Goal: Task Accomplishment & Management: Use online tool/utility

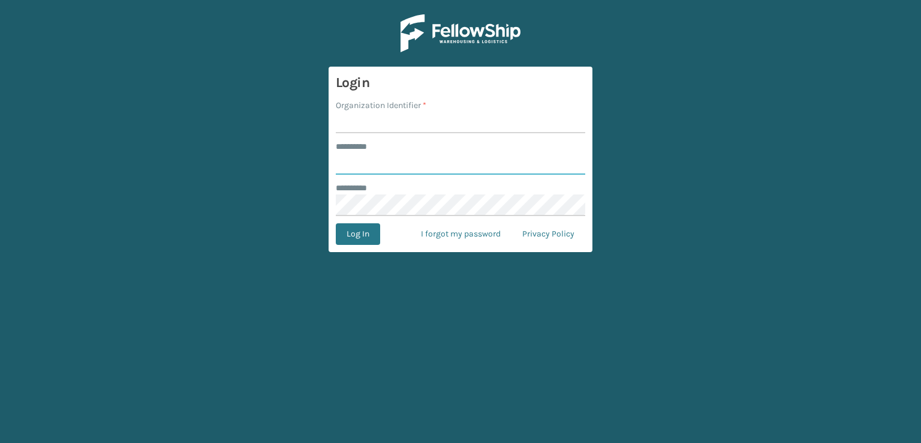
type input "***"
click at [445, 122] on input "Organization Identifier *" at bounding box center [460, 123] width 249 height 22
type input "sleepgeekz warehouse"
click at [339, 242] on button "Log In" at bounding box center [358, 234] width 44 height 22
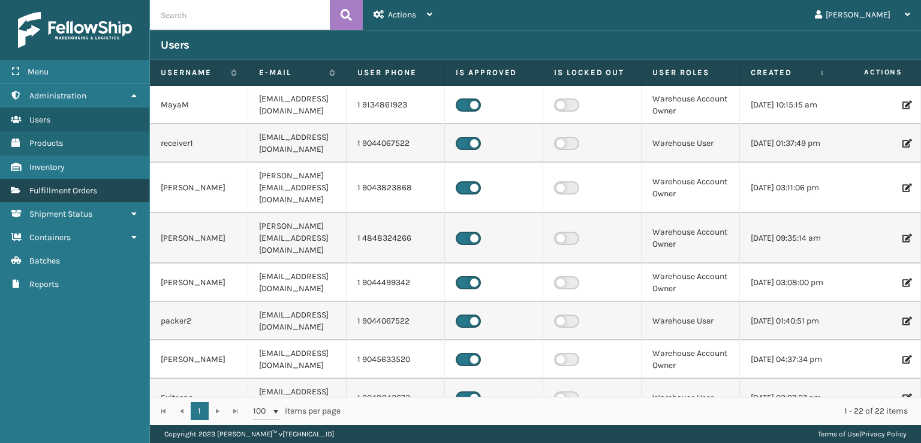
click at [89, 185] on span "Fulfillment Orders" at bounding box center [63, 190] width 68 height 10
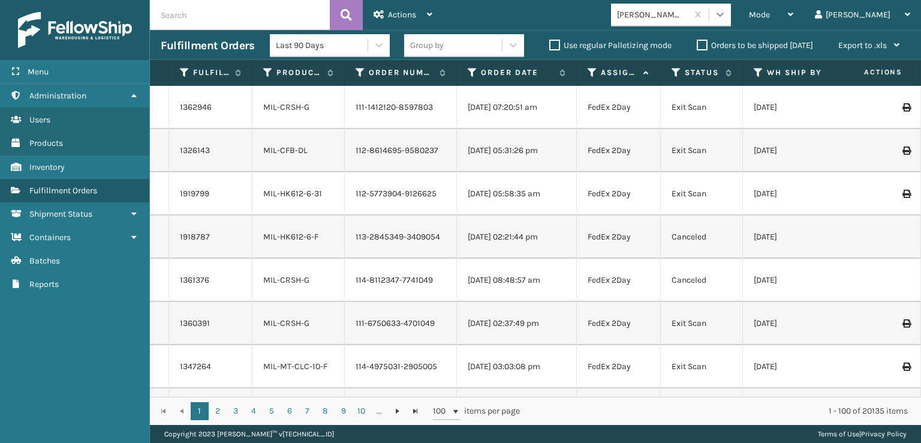
click at [726, 15] on icon at bounding box center [720, 14] width 12 height 12
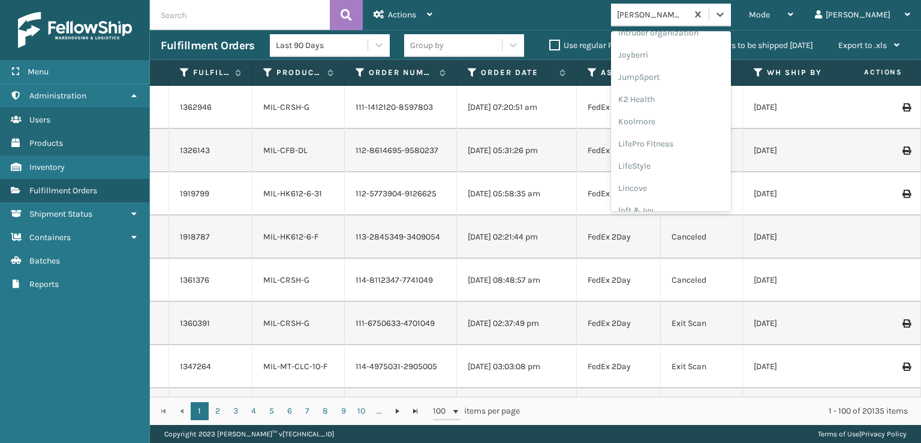
scroll to position [360, 0]
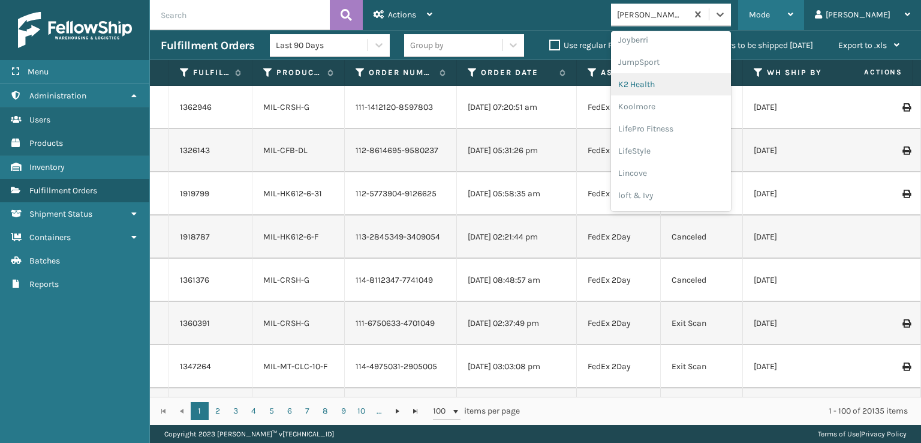
click at [793, 19] on div "Mode" at bounding box center [771, 15] width 44 height 30
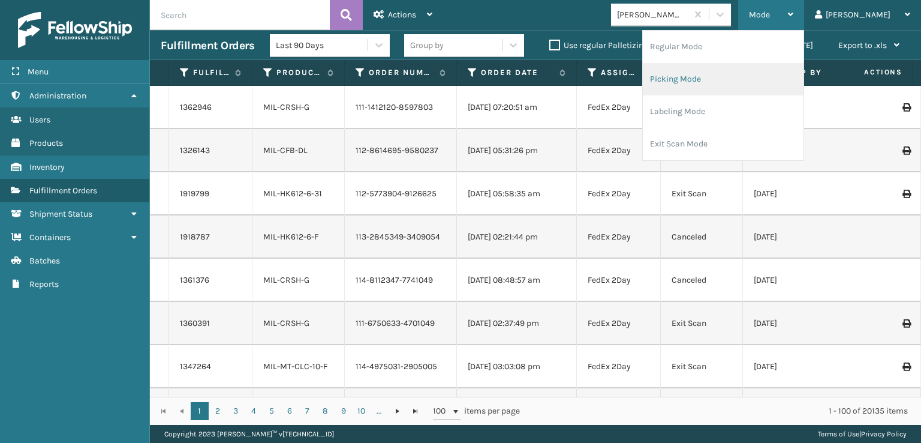
click at [738, 80] on li "Picking Mode" at bounding box center [723, 79] width 161 height 32
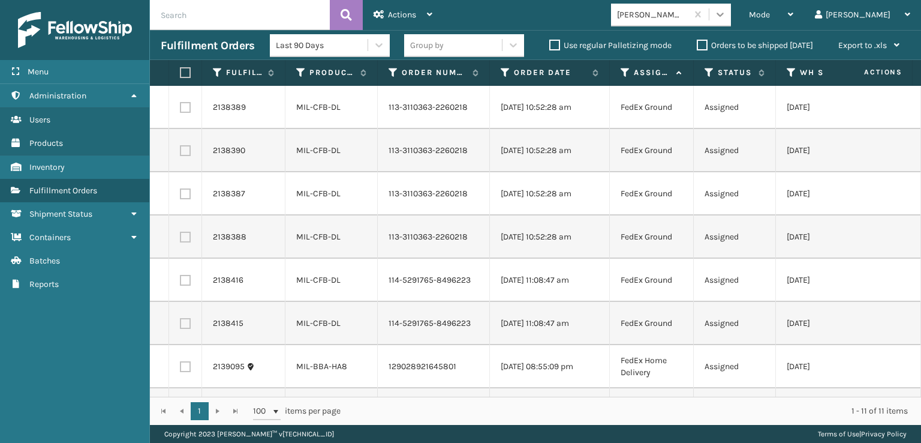
click at [726, 11] on icon at bounding box center [720, 14] width 12 height 12
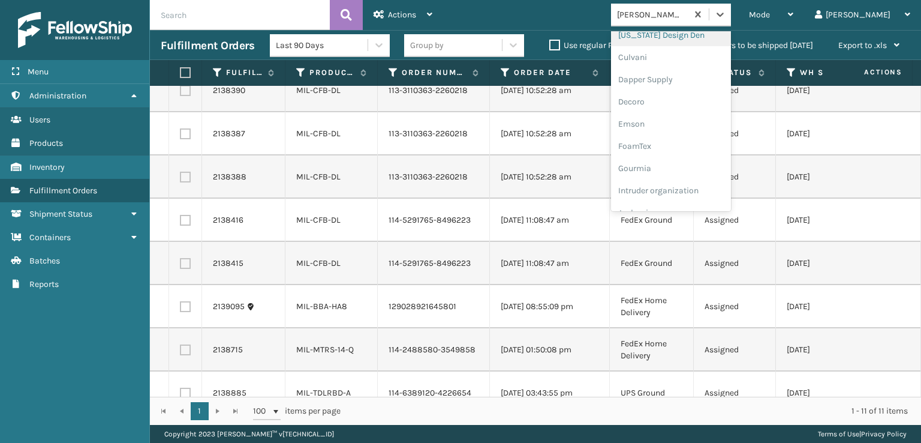
scroll to position [240, 0]
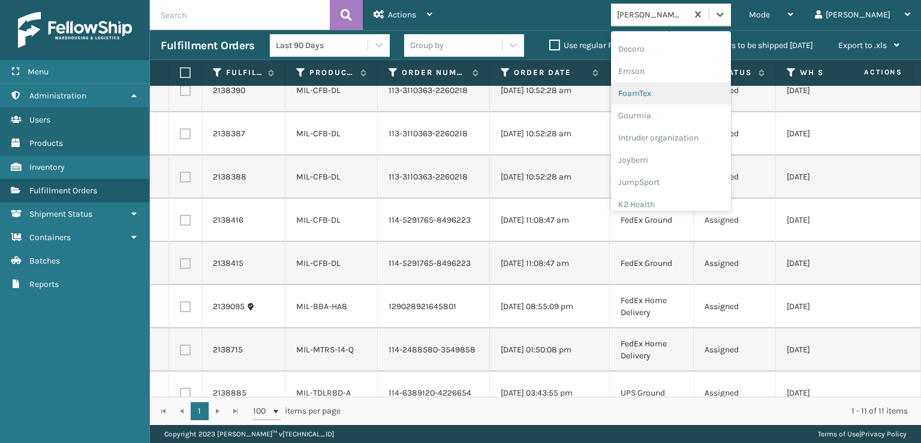
click at [694, 98] on div "FoamTex" at bounding box center [671, 93] width 120 height 22
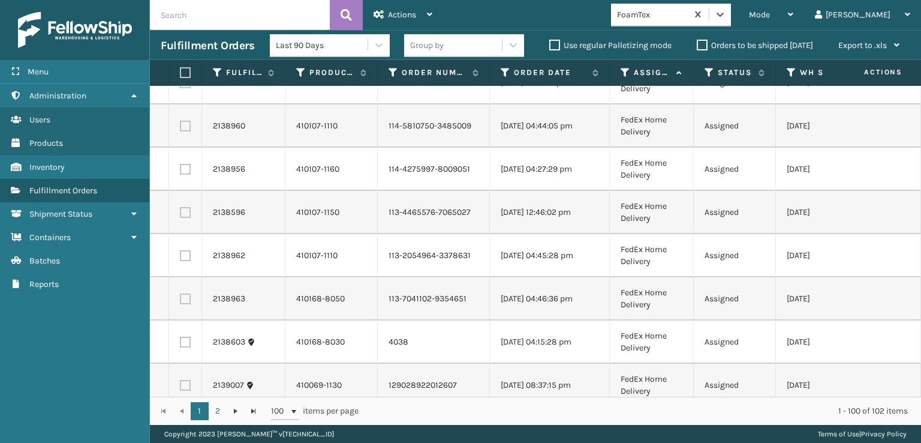
scroll to position [0, 0]
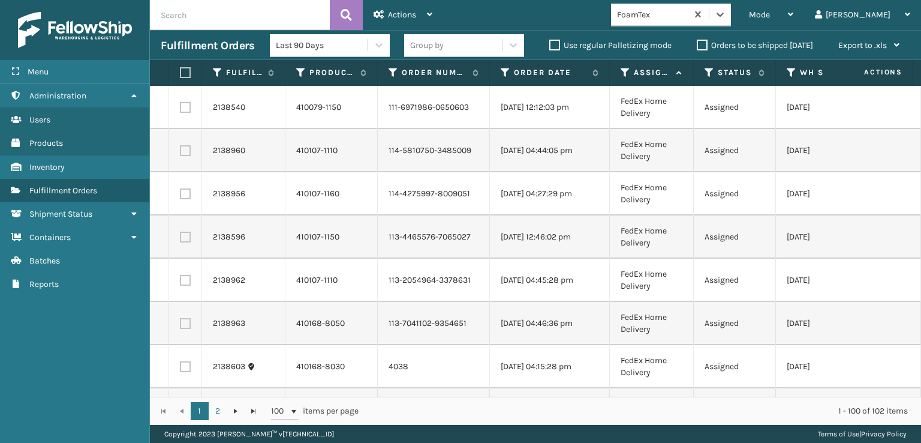
click at [182, 109] on label at bounding box center [185, 107] width 11 height 11
click at [180, 109] on input "checkbox" at bounding box center [180, 106] width 1 height 8
checkbox input "true"
click at [183, 152] on label at bounding box center [185, 150] width 11 height 11
click at [180, 152] on input "checkbox" at bounding box center [180, 149] width 1 height 8
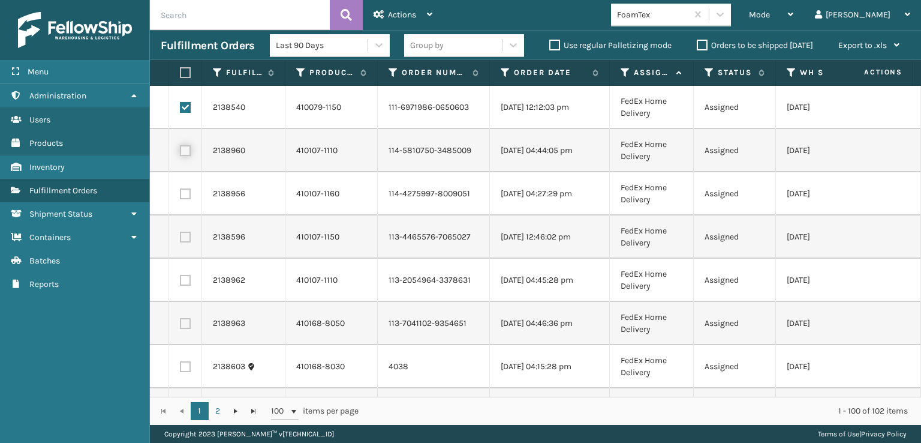
checkbox input "true"
click at [182, 195] on label at bounding box center [185, 193] width 11 height 11
click at [180, 195] on input "checkbox" at bounding box center [180, 192] width 1 height 8
checkbox input "true"
click at [180, 234] on label at bounding box center [185, 236] width 11 height 11
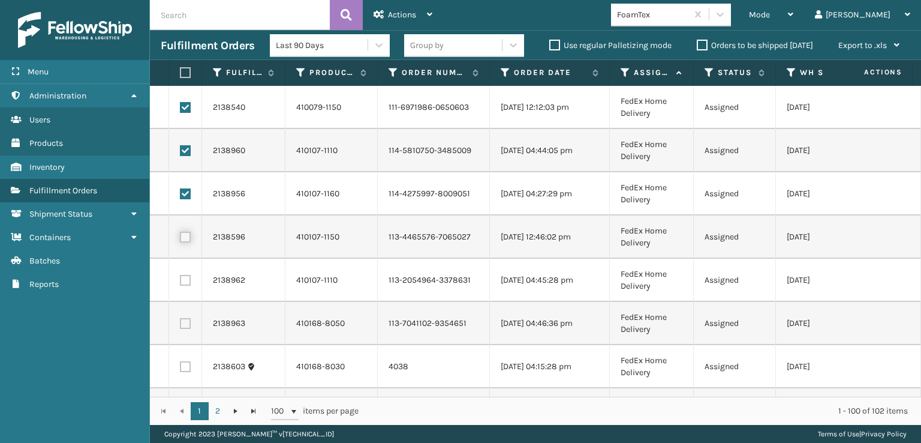
click at [180, 234] on input "checkbox" at bounding box center [180, 235] width 1 height 8
checkbox input "true"
click at [189, 282] on label at bounding box center [185, 280] width 11 height 11
click at [180, 282] on input "checkbox" at bounding box center [180, 279] width 1 height 8
checkbox input "true"
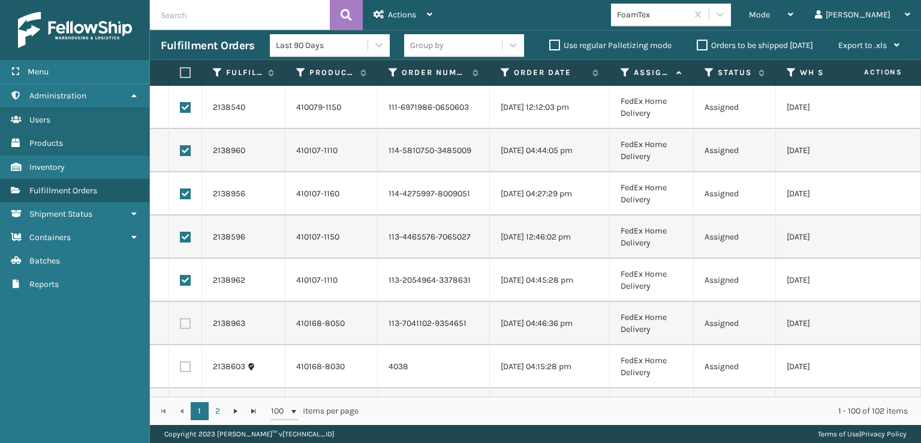
click at [191, 319] on td at bounding box center [185, 323] width 33 height 43
click at [188, 324] on label at bounding box center [185, 323] width 11 height 11
click at [180, 324] on input "checkbox" at bounding box center [180, 322] width 1 height 8
checkbox input "true"
click at [185, 366] on label at bounding box center [185, 366] width 11 height 11
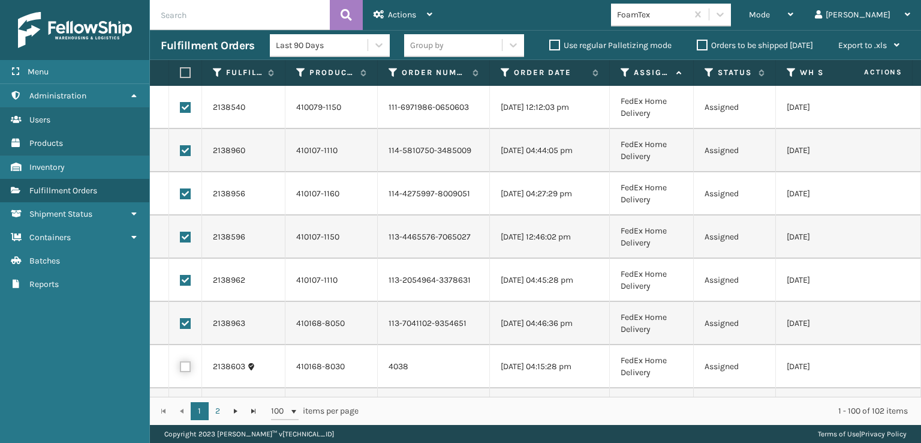
click at [180, 366] on input "checkbox" at bounding box center [180, 365] width 1 height 8
checkbox input "true"
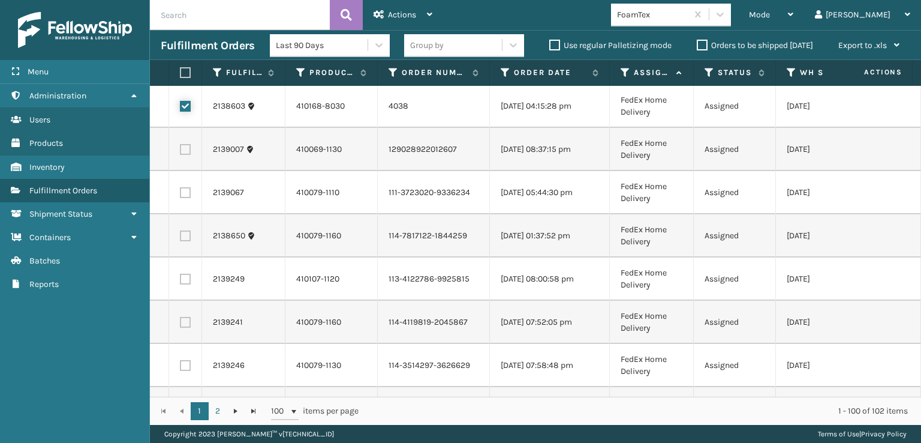
scroll to position [240, 0]
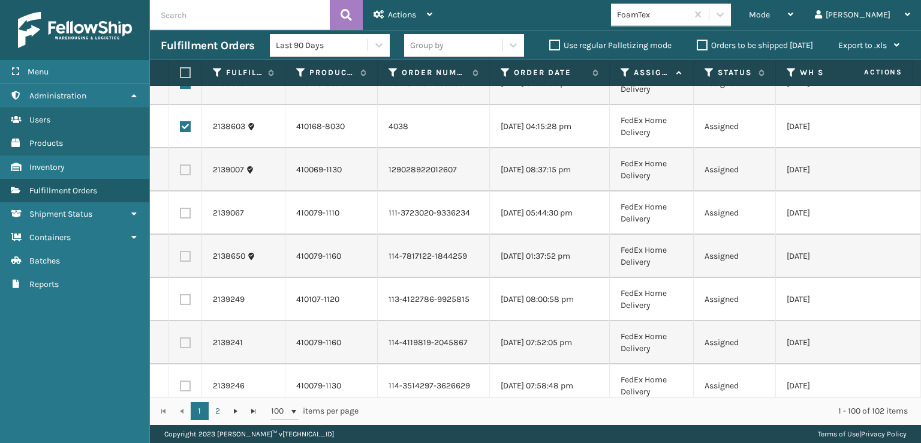
click at [185, 172] on label at bounding box center [185, 169] width 11 height 11
click at [180, 172] on input "checkbox" at bounding box center [180, 168] width 1 height 8
checkbox input "true"
click at [186, 218] on label at bounding box center [185, 212] width 11 height 11
click at [180, 215] on input "checkbox" at bounding box center [180, 211] width 1 height 8
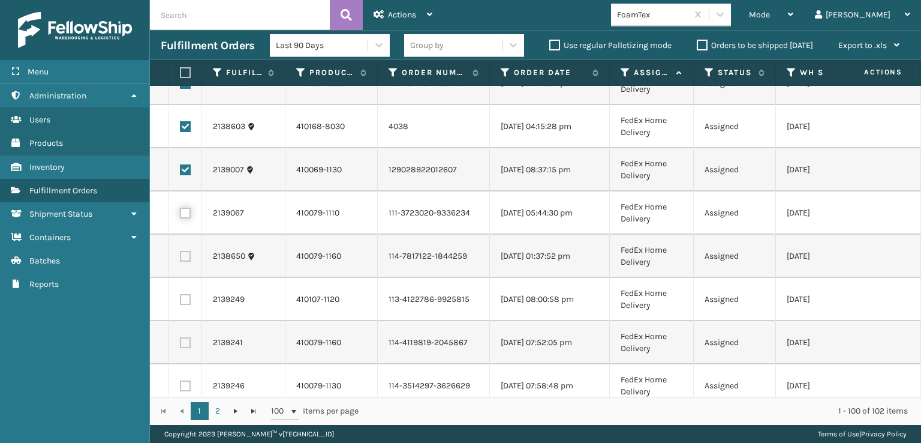
checkbox input "true"
click at [187, 252] on label at bounding box center [185, 256] width 11 height 11
click at [180, 252] on input "checkbox" at bounding box center [180, 255] width 1 height 8
checkbox input "true"
click at [186, 296] on label at bounding box center [185, 299] width 11 height 11
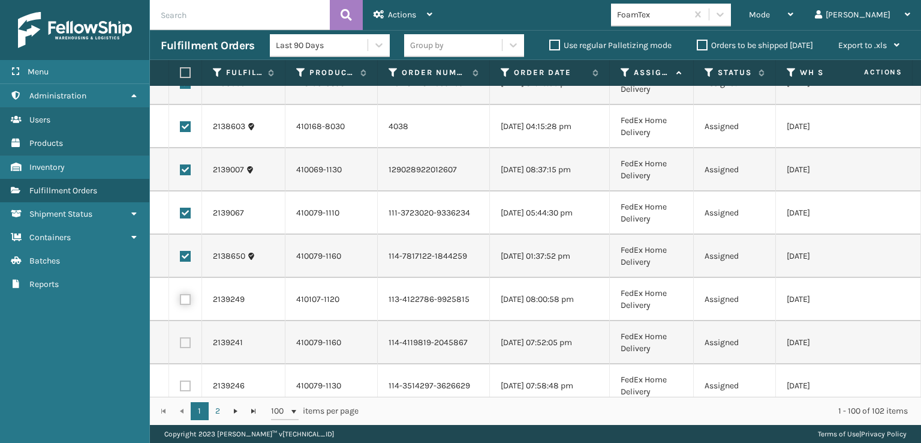
click at [180, 296] on input "checkbox" at bounding box center [180, 298] width 1 height 8
checkbox input "true"
click at [185, 339] on label at bounding box center [185, 342] width 11 height 11
click at [180, 339] on input "checkbox" at bounding box center [180, 341] width 1 height 8
checkbox input "true"
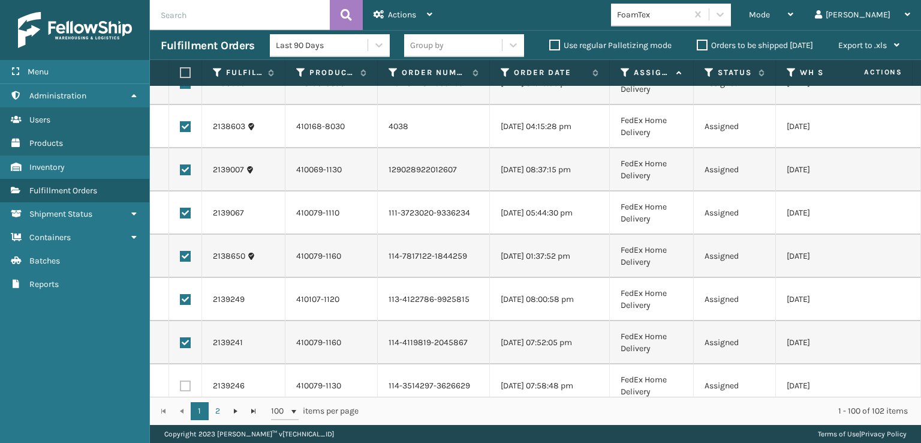
click at [187, 380] on label at bounding box center [185, 385] width 11 height 11
click at [180, 380] on input "checkbox" at bounding box center [180, 384] width 1 height 8
checkbox input "true"
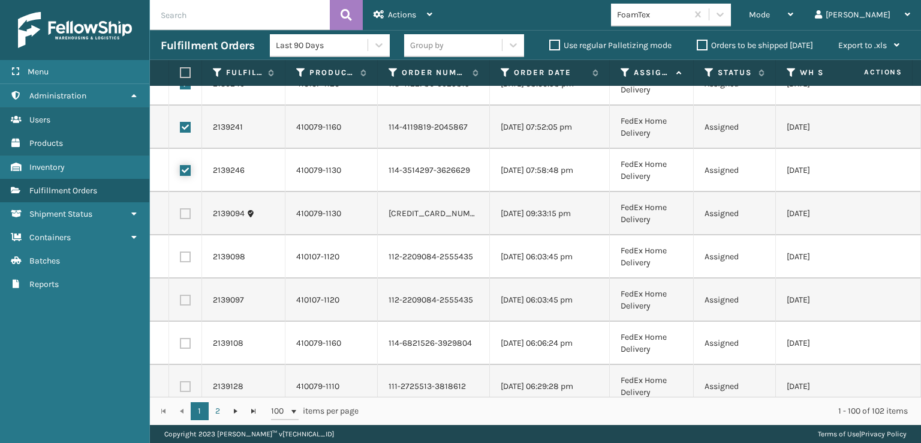
scroll to position [480, 0]
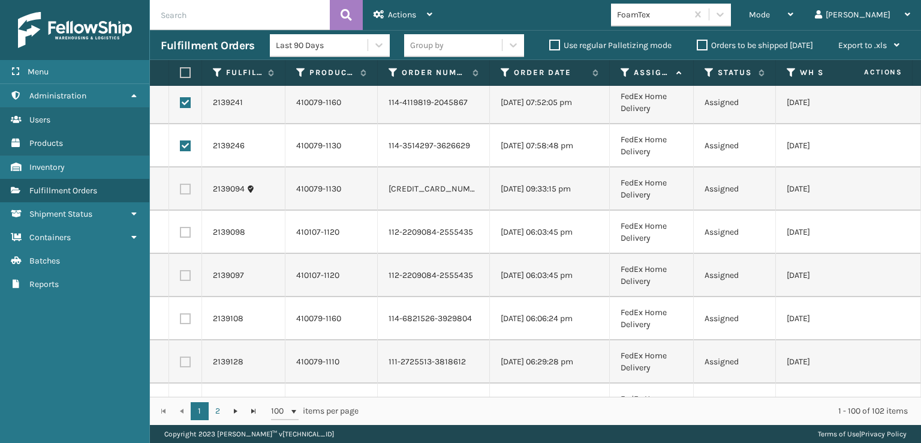
click at [183, 192] on label at bounding box center [185, 188] width 11 height 11
click at [180, 191] on input "checkbox" at bounding box center [180, 187] width 1 height 8
checkbox input "true"
click at [187, 235] on label at bounding box center [185, 232] width 11 height 11
click at [180, 234] on input "checkbox" at bounding box center [180, 231] width 1 height 8
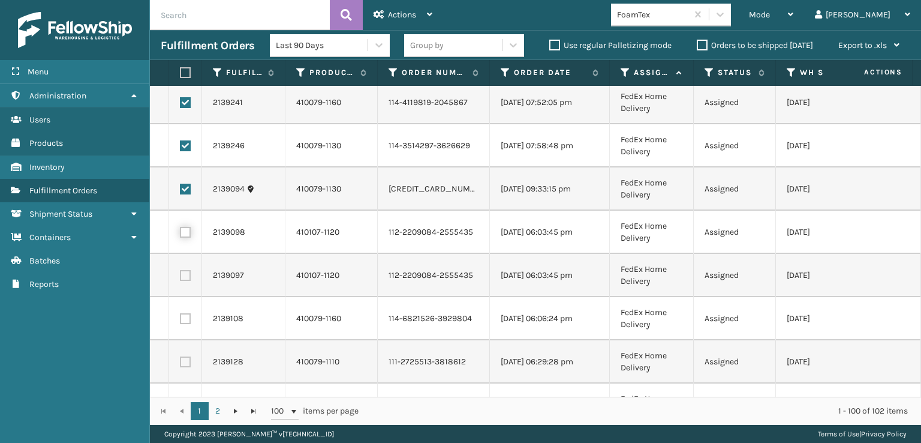
checkbox input "true"
click at [185, 275] on label at bounding box center [185, 275] width 11 height 11
click at [180, 275] on input "checkbox" at bounding box center [180, 274] width 1 height 8
checkbox input "true"
click at [187, 323] on td at bounding box center [185, 318] width 33 height 43
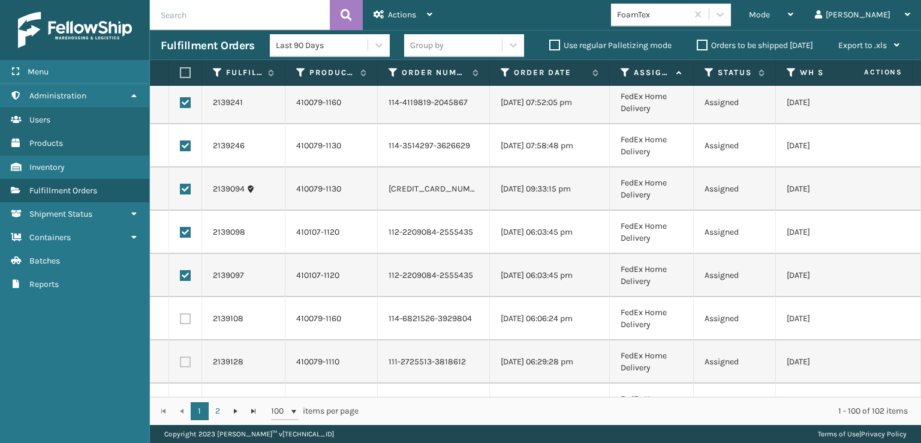
click at [185, 315] on label at bounding box center [185, 318] width 11 height 11
click at [180, 315] on input "checkbox" at bounding box center [180, 317] width 1 height 8
checkbox input "true"
click at [187, 361] on label at bounding box center [185, 361] width 11 height 11
click at [180, 361] on input "checkbox" at bounding box center [180, 360] width 1 height 8
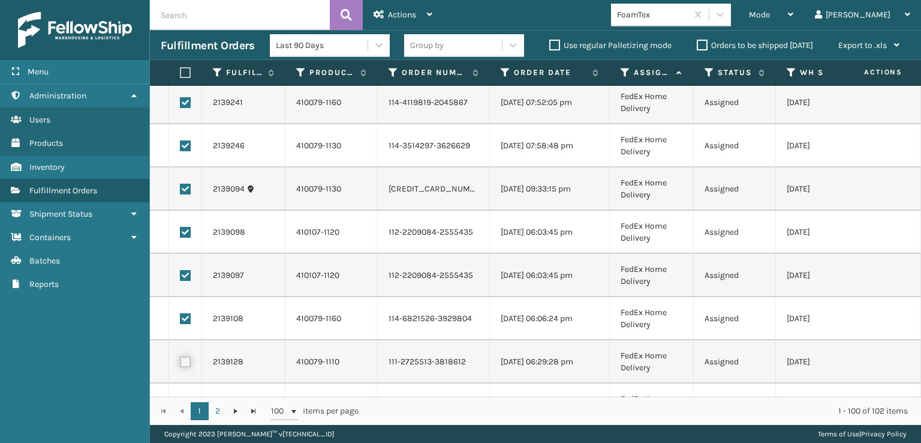
checkbox input "true"
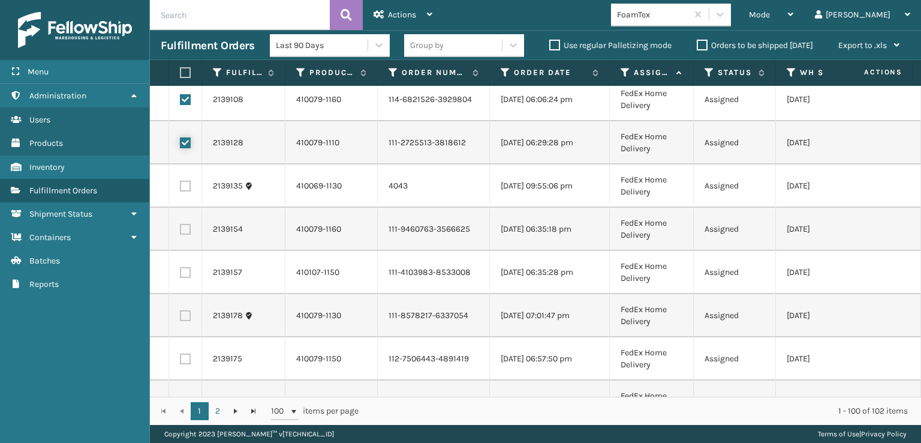
scroll to position [720, 0]
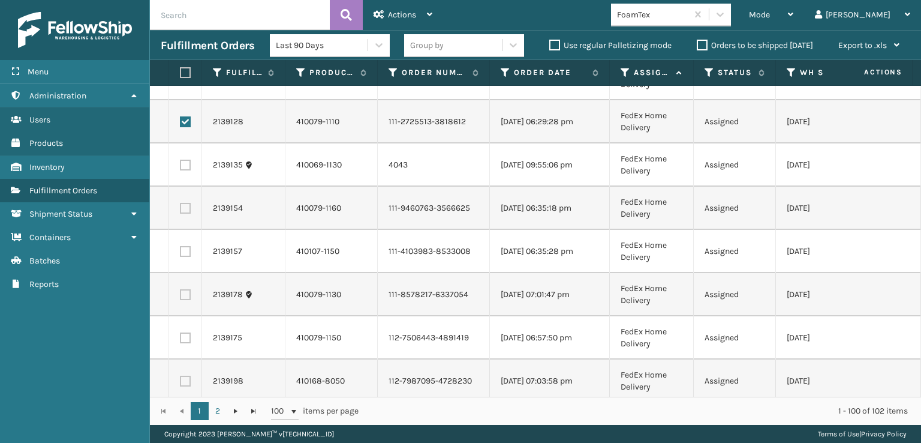
click at [183, 162] on label at bounding box center [185, 165] width 11 height 11
click at [180, 162] on input "checkbox" at bounding box center [180, 164] width 1 height 8
checkbox input "true"
click at [183, 206] on label at bounding box center [185, 208] width 11 height 11
click at [180, 206] on input "checkbox" at bounding box center [180, 207] width 1 height 8
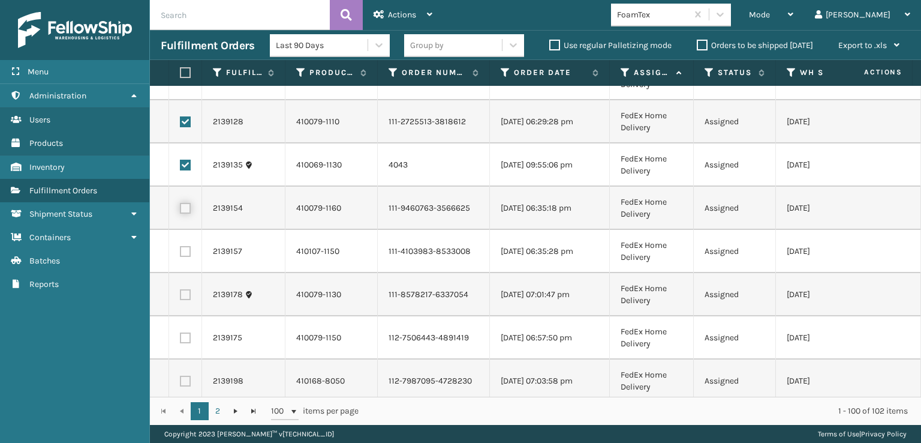
checkbox input "true"
click at [182, 252] on label at bounding box center [185, 251] width 11 height 11
click at [180, 252] on input "checkbox" at bounding box center [180, 250] width 1 height 8
checkbox input "true"
click at [186, 289] on label at bounding box center [185, 294] width 11 height 11
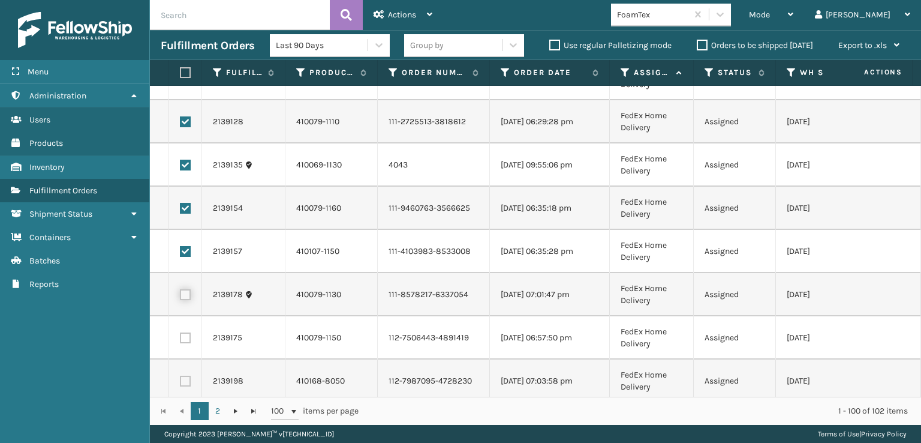
click at [180, 289] on input "checkbox" at bounding box center [180, 293] width 1 height 8
checkbox input "true"
click at [188, 333] on label at bounding box center [185, 337] width 11 height 11
click at [180, 333] on input "checkbox" at bounding box center [180, 336] width 1 height 8
checkbox input "true"
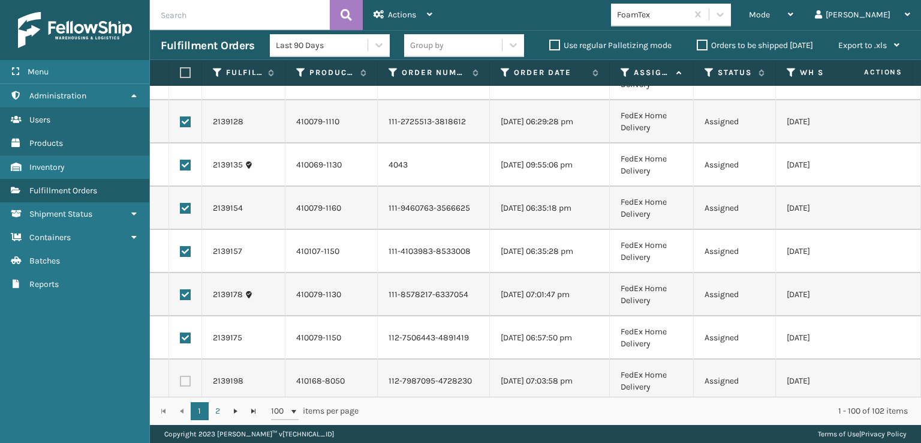
drag, startPoint x: 185, startPoint y: 380, endPoint x: 189, endPoint y: 350, distance: 30.3
click at [183, 380] on label at bounding box center [185, 380] width 11 height 11
click at [180, 380] on input "checkbox" at bounding box center [180, 379] width 1 height 8
checkbox input "true"
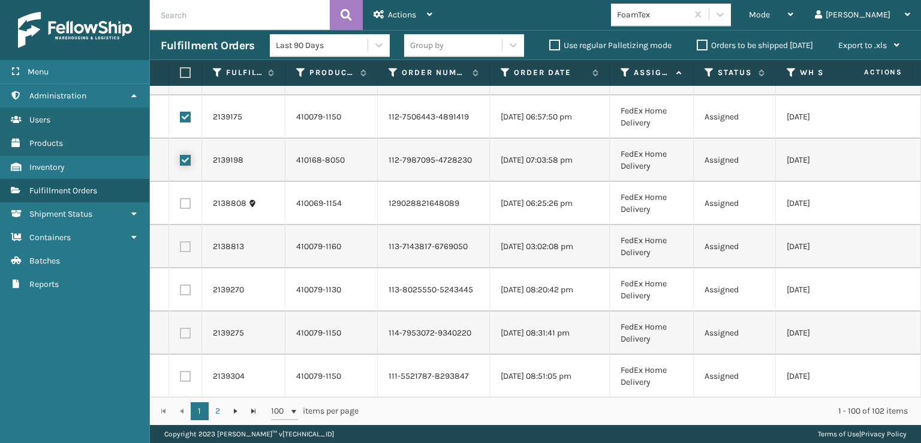
scroll to position [959, 0]
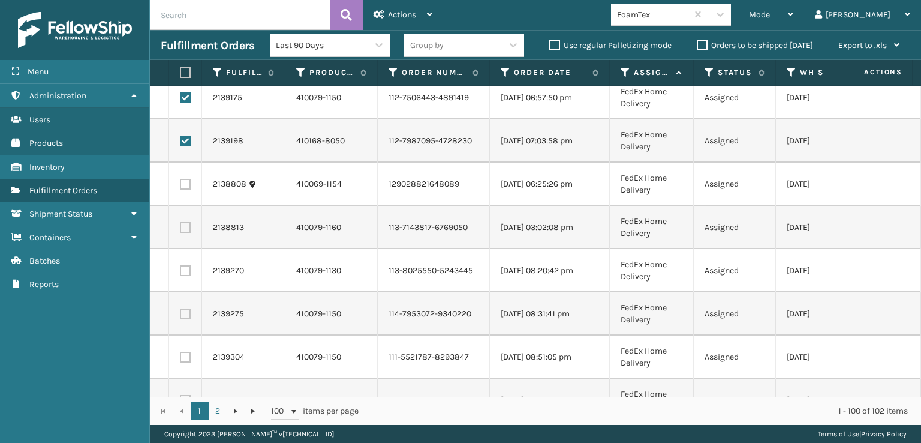
click at [187, 183] on label at bounding box center [185, 184] width 11 height 11
click at [180, 183] on input "checkbox" at bounding box center [180, 183] width 1 height 8
checkbox input "true"
click at [182, 232] on td at bounding box center [185, 227] width 33 height 43
drag, startPoint x: 182, startPoint y: 228, endPoint x: 186, endPoint y: 269, distance: 40.9
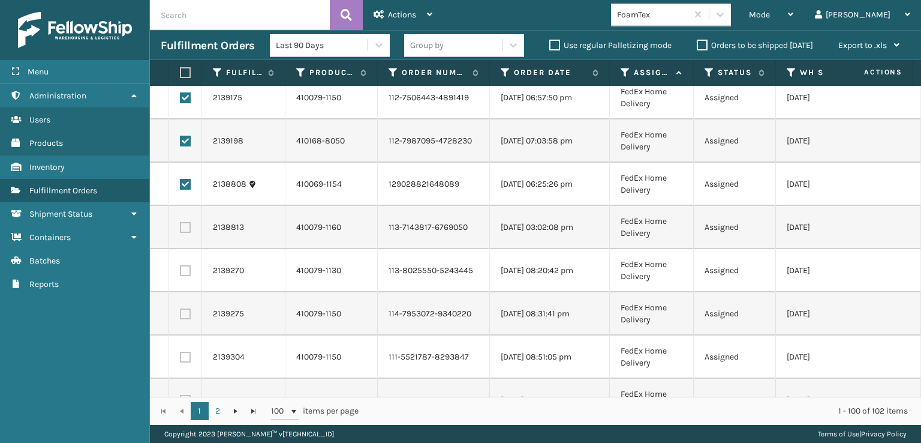
click at [182, 228] on label at bounding box center [185, 227] width 11 height 11
click at [180, 228] on input "checkbox" at bounding box center [180, 226] width 1 height 8
checkbox input "true"
click at [186, 273] on label at bounding box center [185, 270] width 11 height 11
click at [180, 273] on input "checkbox" at bounding box center [180, 269] width 1 height 8
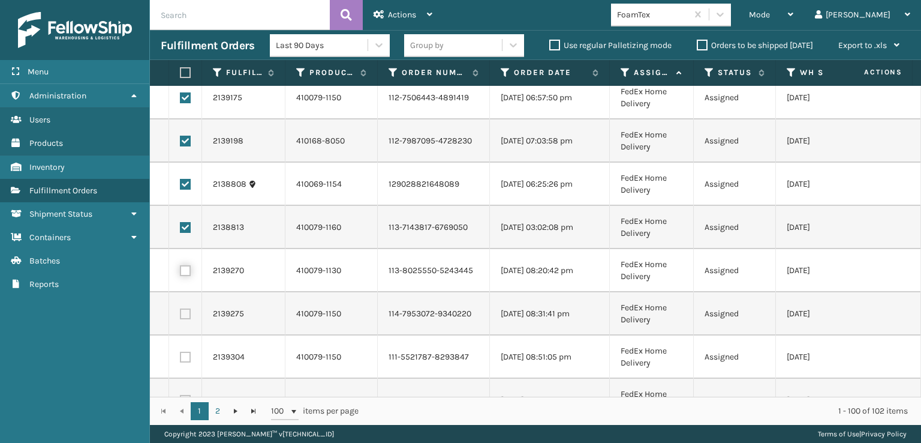
checkbox input "true"
click at [189, 317] on label at bounding box center [185, 313] width 11 height 11
click at [180, 316] on input "checkbox" at bounding box center [180, 312] width 1 height 8
checkbox input "true"
click at [187, 358] on label at bounding box center [185, 356] width 11 height 11
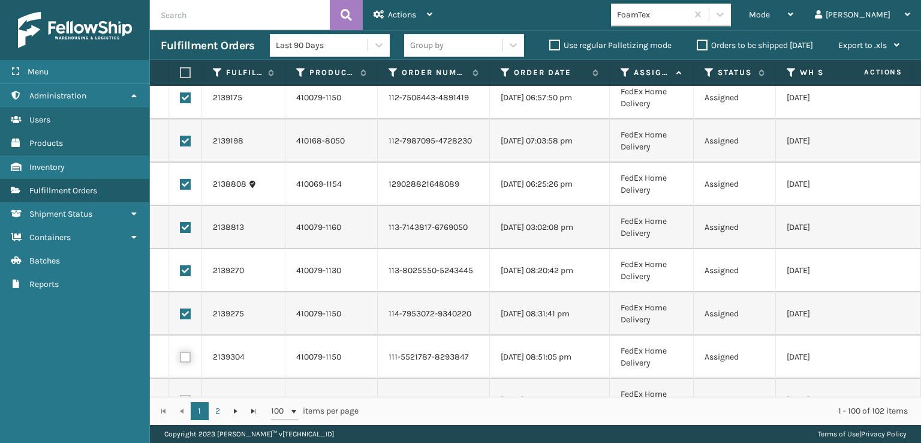
click at [180, 358] on input "checkbox" at bounding box center [180, 355] width 1 height 8
checkbox input "true"
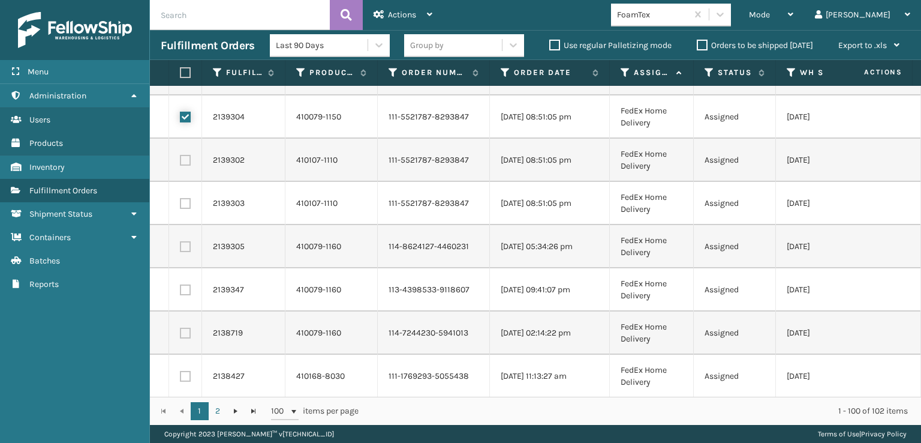
scroll to position [1199, 0]
click at [182, 159] on label at bounding box center [185, 160] width 11 height 11
click at [180, 159] on input "checkbox" at bounding box center [180, 159] width 1 height 8
checkbox input "true"
click at [183, 202] on label at bounding box center [185, 203] width 11 height 11
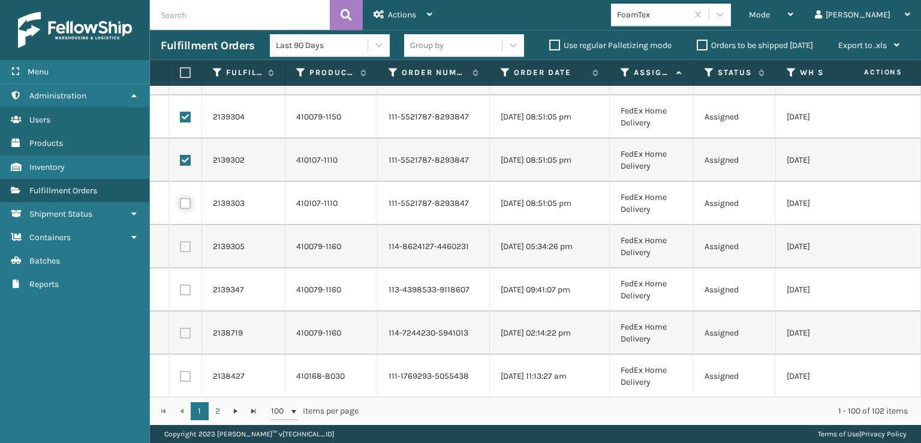
click at [180, 202] on input "checkbox" at bounding box center [180, 202] width 1 height 8
checkbox input "true"
click at [188, 242] on label at bounding box center [185, 246] width 11 height 11
click at [180, 242] on input "checkbox" at bounding box center [180, 245] width 1 height 8
checkbox input "true"
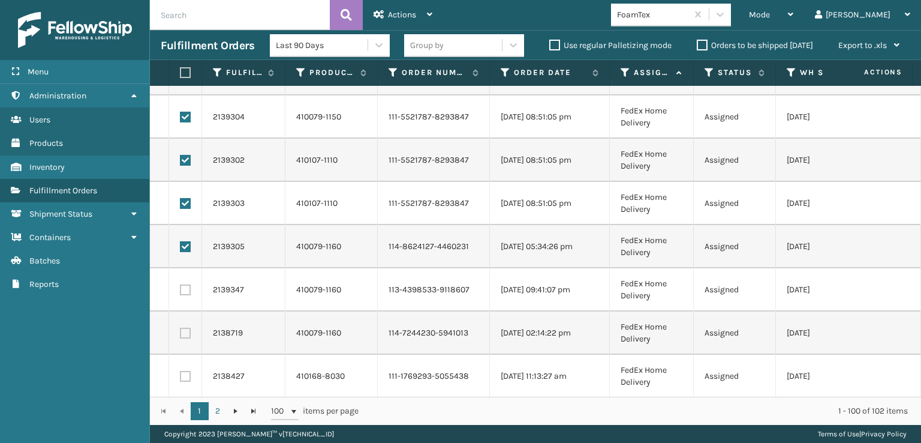
click at [186, 291] on label at bounding box center [185, 289] width 11 height 11
click at [180, 291] on input "checkbox" at bounding box center [180, 288] width 1 height 8
checkbox input "true"
click at [184, 330] on label at bounding box center [185, 332] width 11 height 11
click at [180, 330] on input "checkbox" at bounding box center [180, 331] width 1 height 8
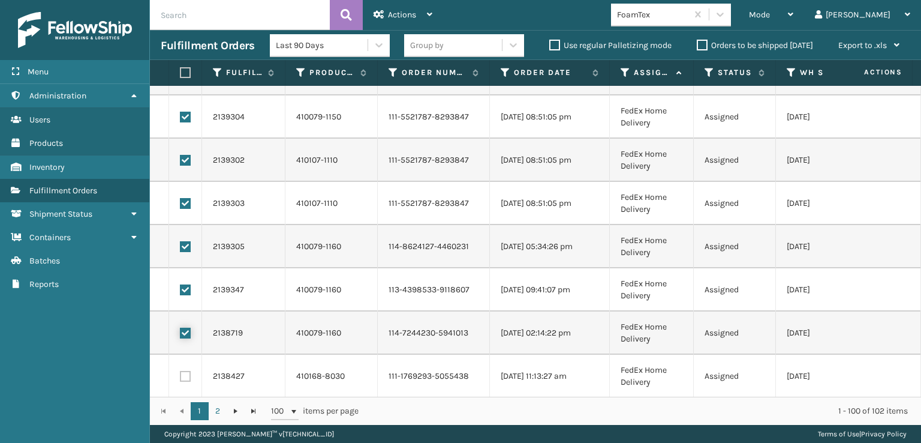
checkbox input "true"
click at [187, 374] on label at bounding box center [185, 376] width 11 height 11
click at [180, 374] on input "checkbox" at bounding box center [180, 375] width 1 height 8
checkbox input "true"
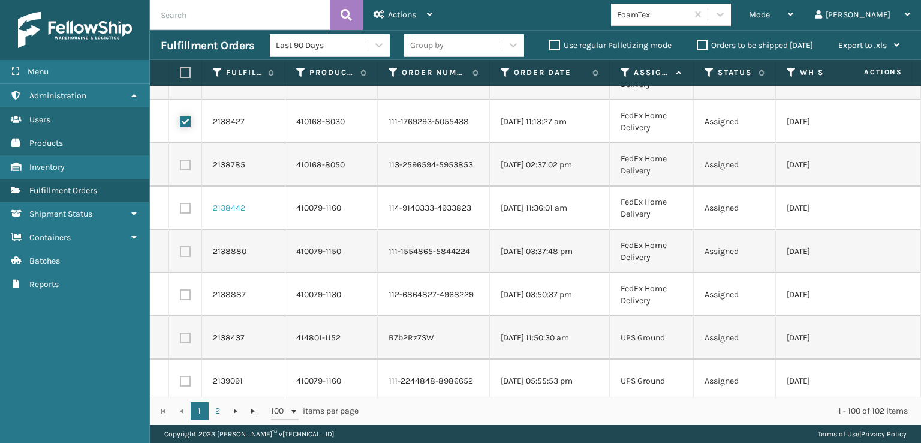
scroll to position [1439, 0]
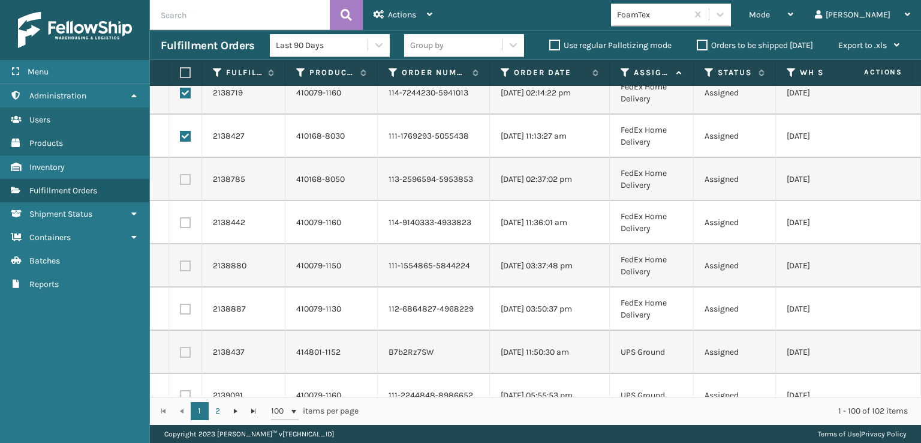
click at [189, 305] on label at bounding box center [185, 308] width 11 height 11
click at [180, 305] on input "checkbox" at bounding box center [180, 307] width 1 height 8
checkbox input "true"
click at [188, 265] on label at bounding box center [185, 265] width 11 height 11
click at [180, 265] on input "checkbox" at bounding box center [180, 264] width 1 height 8
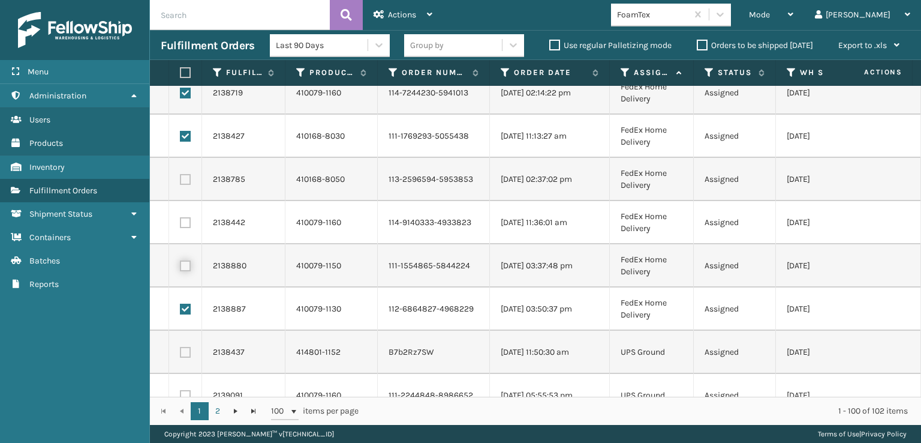
checkbox input "true"
click at [186, 225] on label at bounding box center [185, 222] width 11 height 11
click at [180, 225] on input "checkbox" at bounding box center [180, 221] width 1 height 8
checkbox input "true"
click at [186, 183] on label at bounding box center [185, 179] width 11 height 11
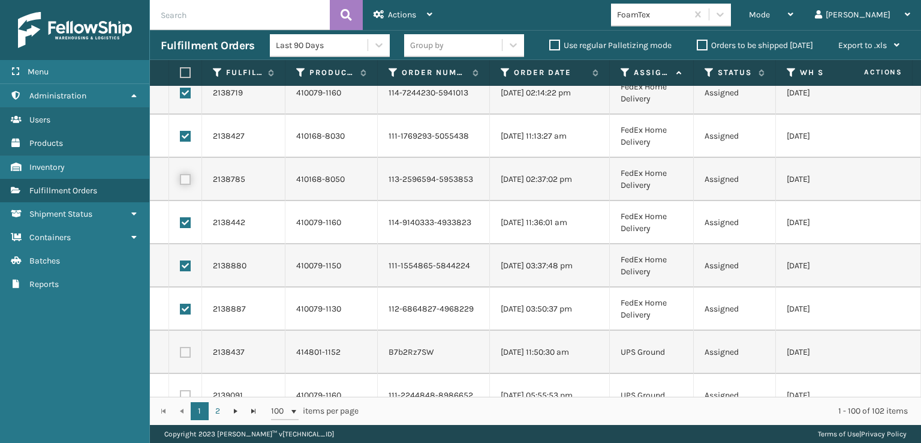
click at [180, 182] on input "checkbox" at bounding box center [180, 178] width 1 height 8
checkbox input "true"
click at [392, 15] on span "Actions" at bounding box center [402, 15] width 28 height 10
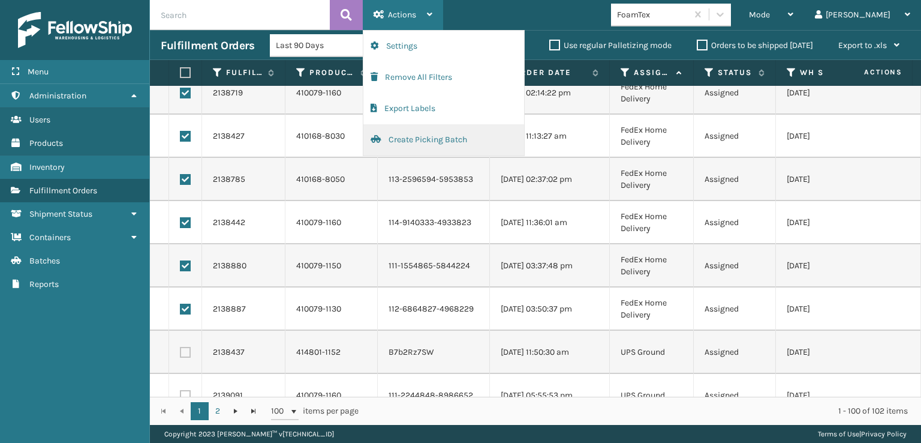
click at [427, 139] on button "Create Picking Batch" at bounding box center [443, 139] width 161 height 31
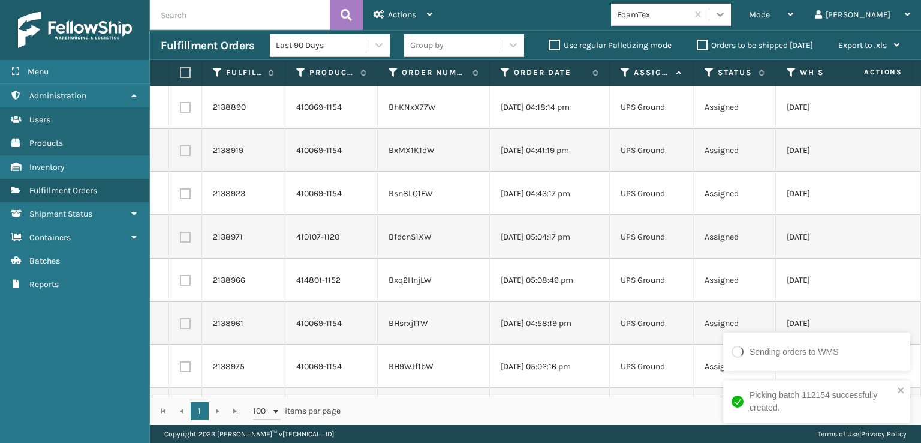
click at [731, 19] on div at bounding box center [720, 15] width 22 height 22
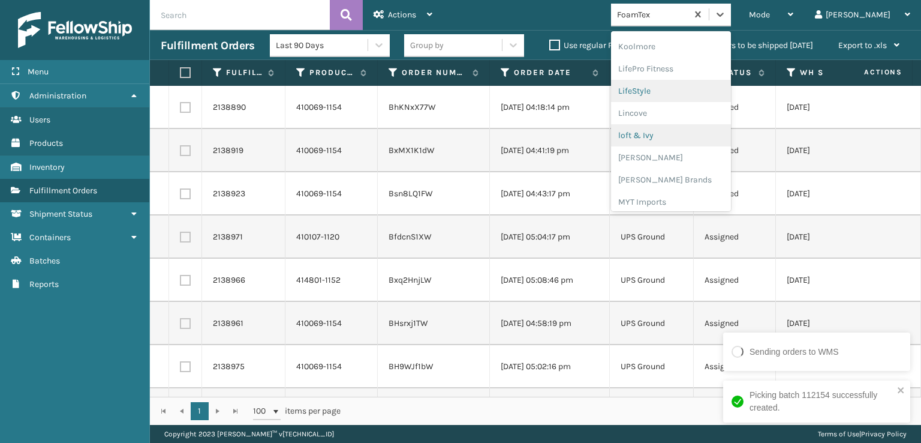
scroll to position [439, 0]
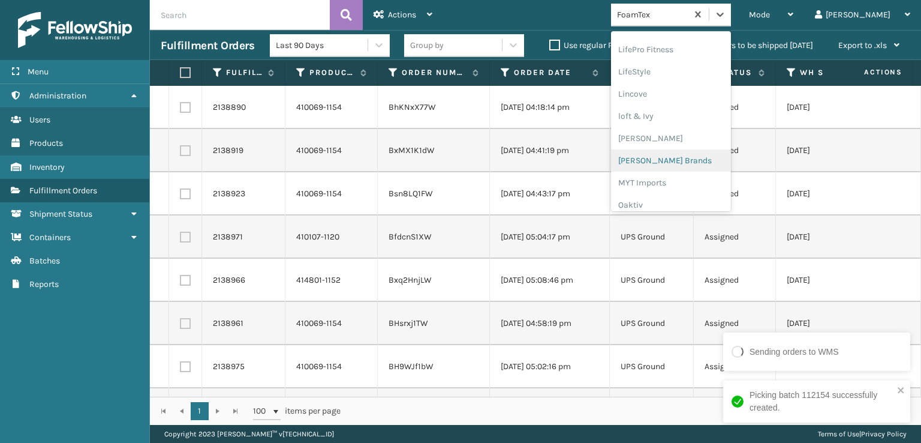
click at [708, 161] on div "[PERSON_NAME] Brands" at bounding box center [671, 160] width 120 height 22
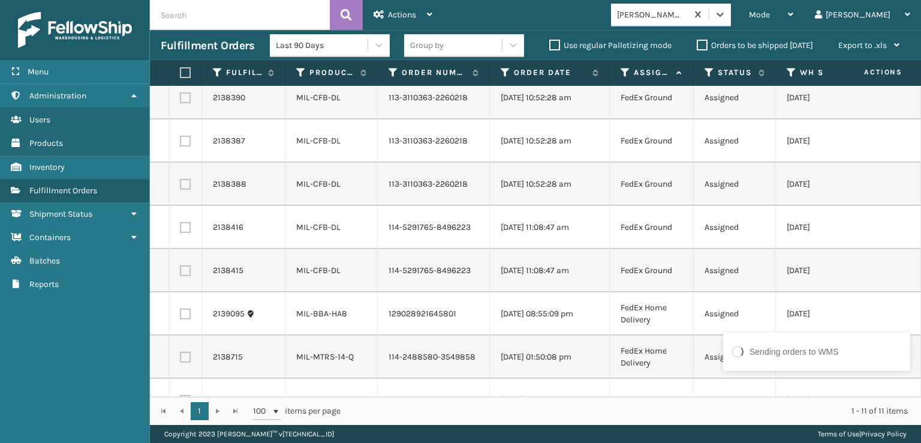
scroll to position [173, 0]
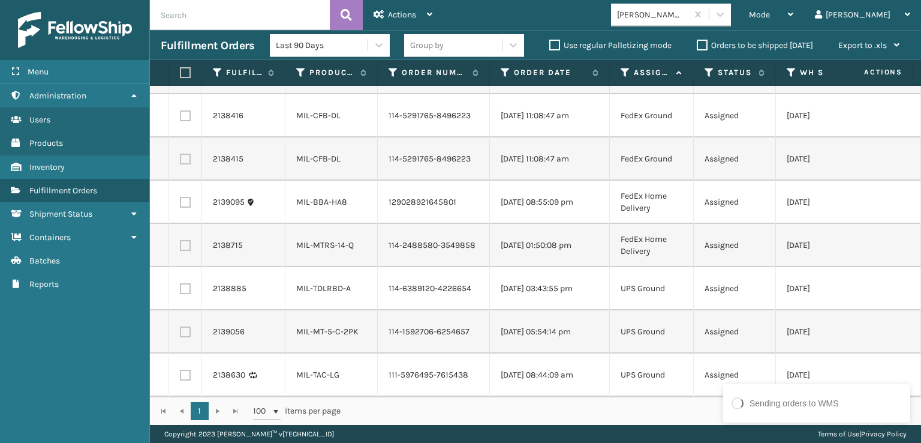
click at [183, 75] on label at bounding box center [183, 72] width 7 height 11
click at [180, 75] on input "checkbox" at bounding box center [180, 73] width 1 height 8
checkbox input "true"
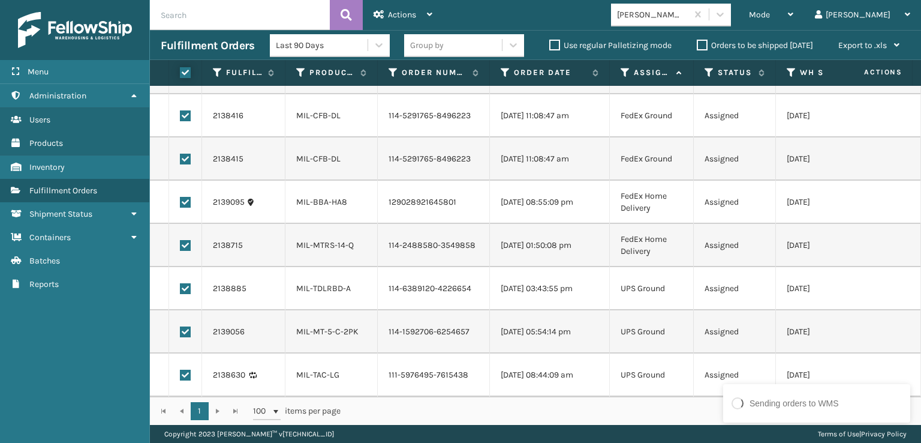
checkbox input "true"
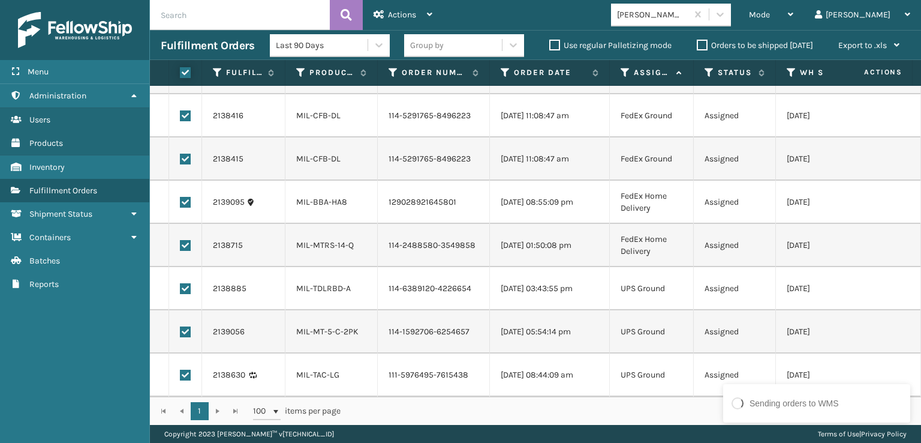
checkbox input "true"
click at [186, 369] on label at bounding box center [185, 374] width 11 height 11
click at [180, 369] on input "checkbox" at bounding box center [180, 373] width 1 height 8
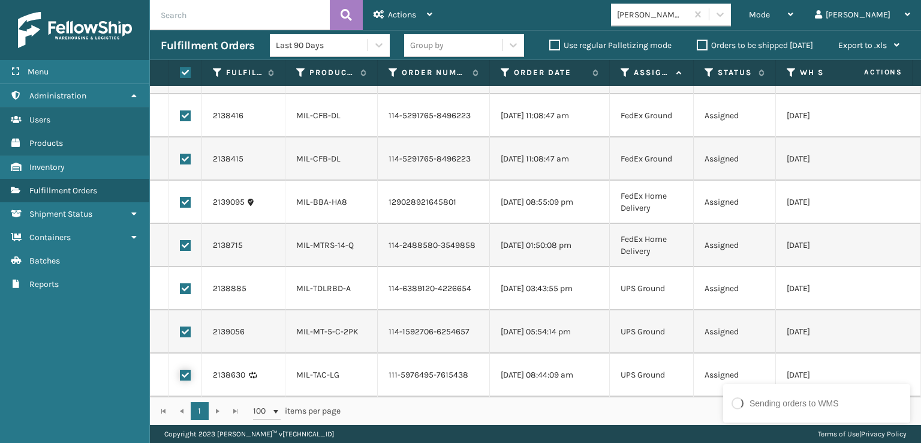
checkbox input "false"
click at [185, 326] on label at bounding box center [185, 331] width 11 height 11
click at [180, 326] on input "checkbox" at bounding box center [180, 330] width 1 height 8
checkbox input "false"
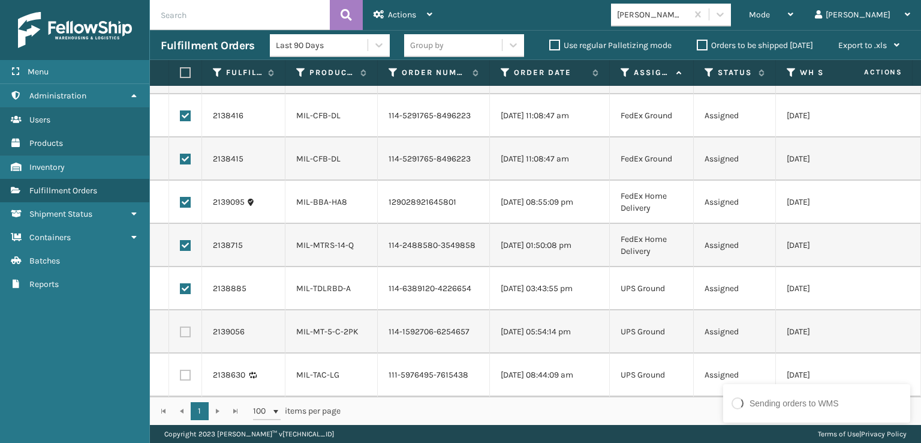
click at [182, 283] on label at bounding box center [185, 288] width 11 height 11
click at [180, 283] on input "checkbox" at bounding box center [180, 287] width 1 height 8
checkbox input "false"
click at [392, 20] on div "Actions" at bounding box center [403, 15] width 59 height 30
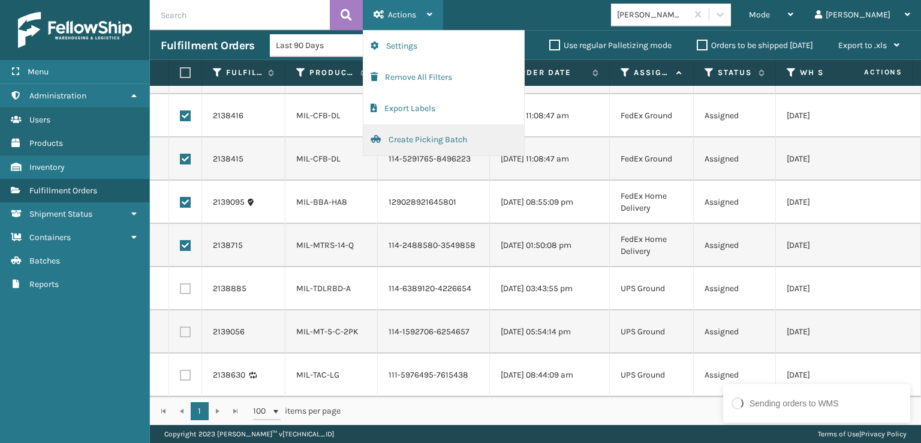
click at [433, 148] on button "Create Picking Batch" at bounding box center [443, 139] width 161 height 31
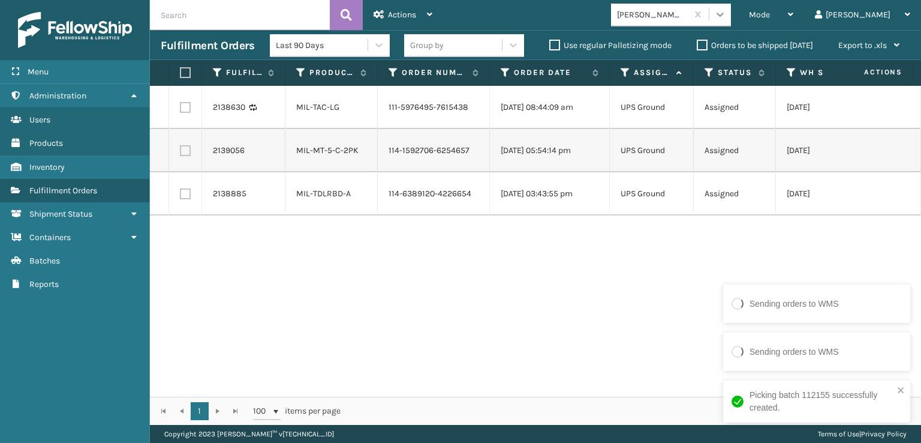
click at [726, 16] on icon at bounding box center [720, 14] width 12 height 12
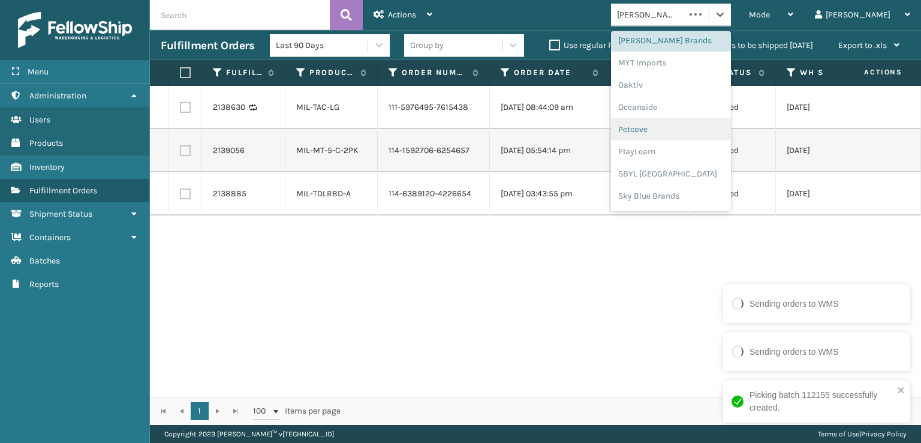
scroll to position [601, 0]
click at [709, 127] on div "SBYL [GEOGRAPHIC_DATA]" at bounding box center [671, 131] width 120 height 22
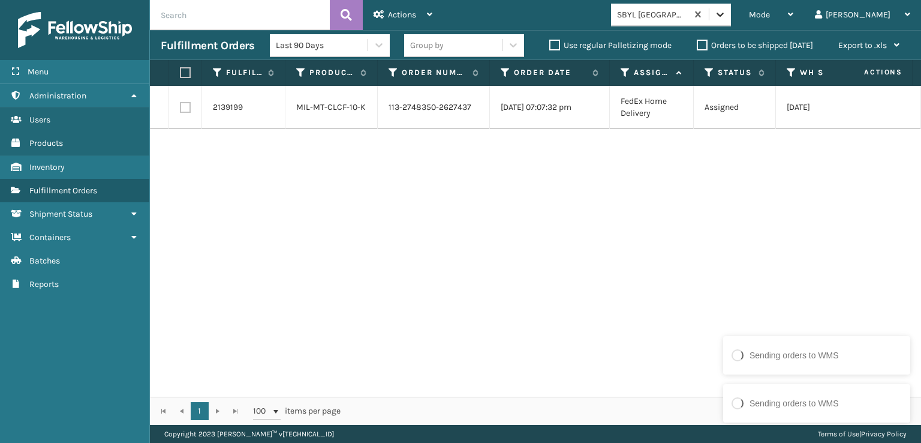
click at [726, 11] on icon at bounding box center [720, 14] width 12 height 12
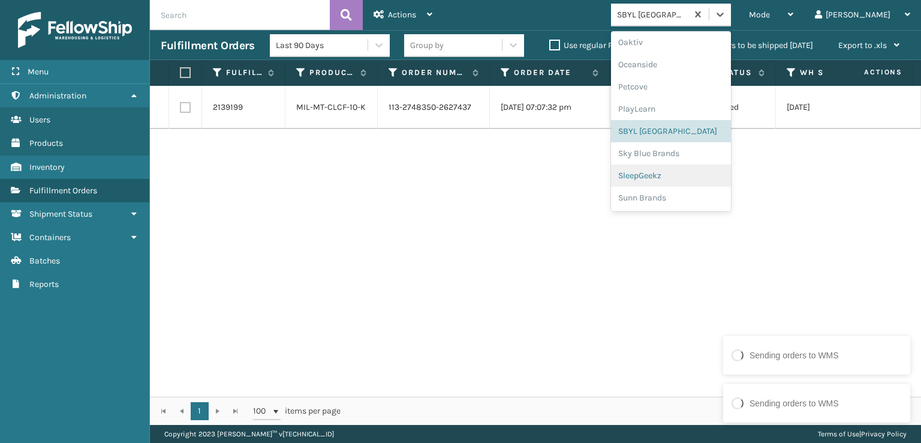
click at [730, 174] on div "SleepGeekz" at bounding box center [671, 175] width 120 height 22
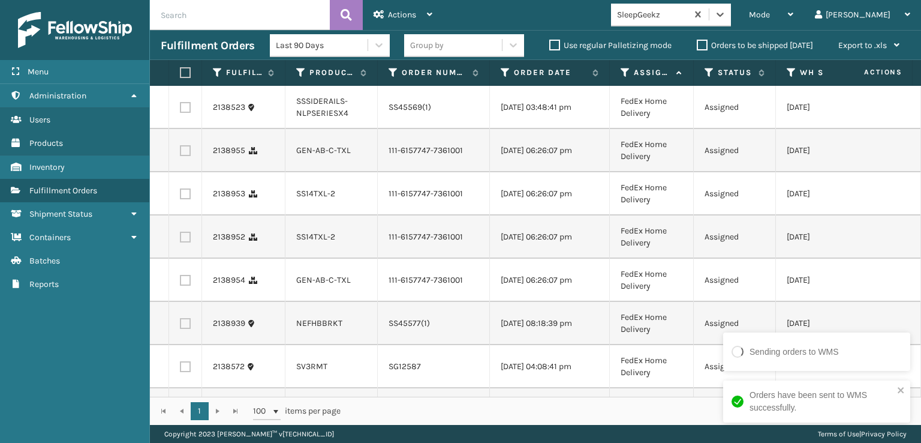
click at [181, 155] on label at bounding box center [185, 150] width 11 height 11
click at [180, 153] on input "checkbox" at bounding box center [180, 149] width 1 height 8
checkbox input "true"
click at [183, 199] on label at bounding box center [185, 193] width 11 height 11
click at [180, 196] on input "checkbox" at bounding box center [180, 192] width 1 height 8
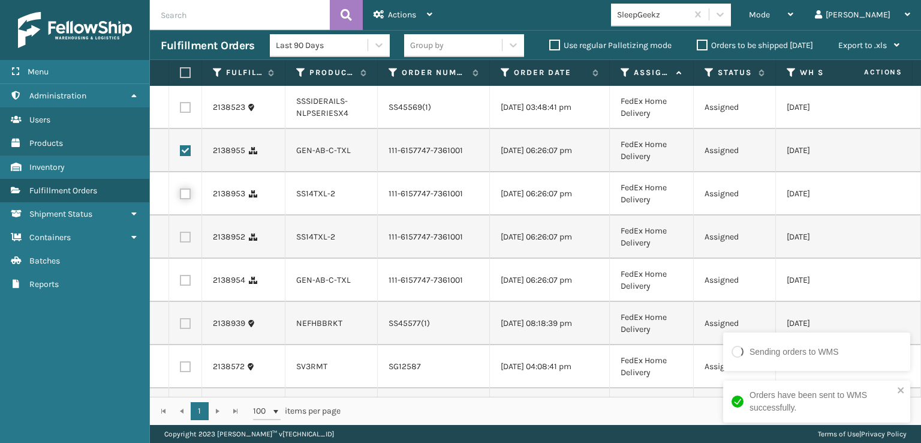
checkbox input "true"
click at [185, 242] on label at bounding box center [185, 236] width 11 height 11
click at [180, 239] on input "checkbox" at bounding box center [180, 235] width 1 height 8
checkbox input "true"
click at [181, 285] on label at bounding box center [185, 280] width 11 height 11
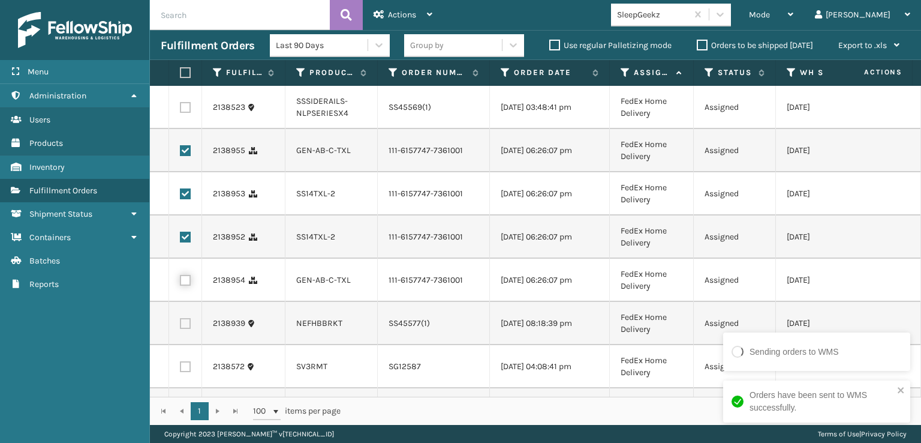
click at [180, 282] on input "checkbox" at bounding box center [180, 279] width 1 height 8
checkbox input "true"
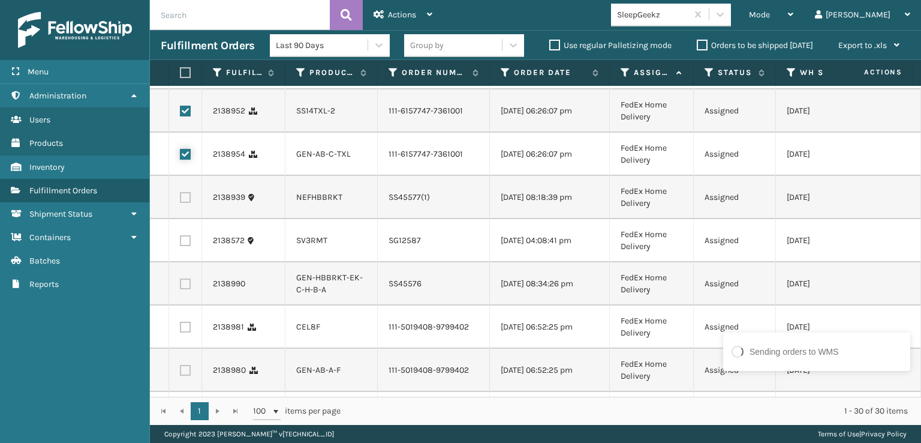
scroll to position [180, 0]
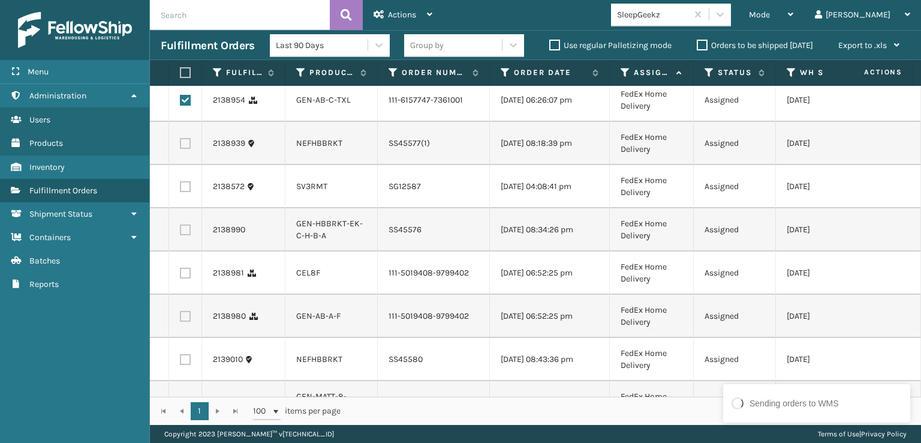
click at [188, 278] on label at bounding box center [185, 272] width 11 height 11
click at [180, 275] on input "checkbox" at bounding box center [180, 271] width 1 height 8
checkbox input "true"
click at [183, 321] on label at bounding box center [185, 316] width 11 height 11
click at [180, 318] on input "checkbox" at bounding box center [180, 315] width 1 height 8
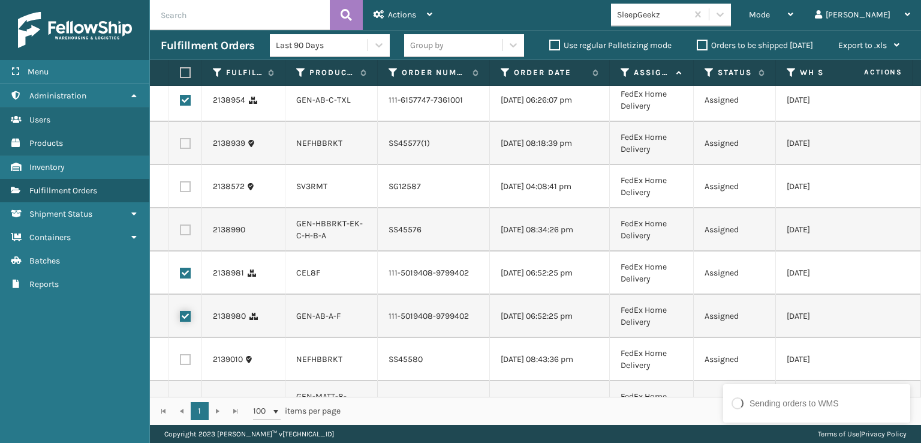
checkbox input "true"
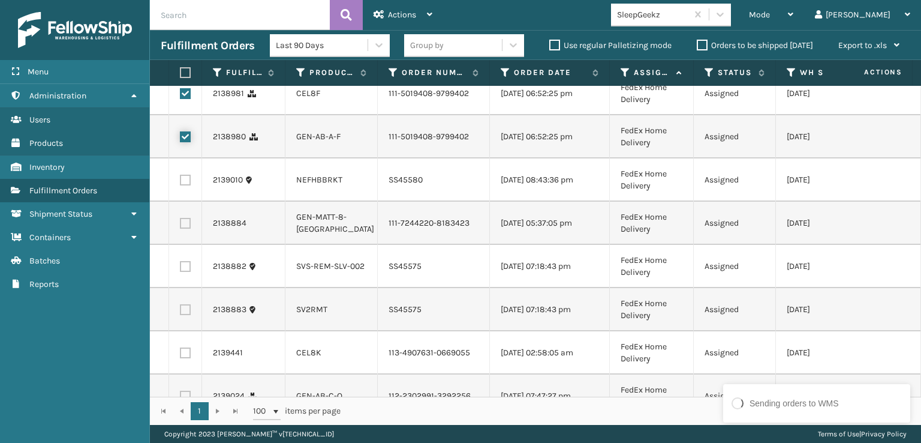
scroll to position [360, 0]
click at [188, 228] on label at bounding box center [185, 222] width 11 height 11
click at [180, 225] on input "checkbox" at bounding box center [180, 221] width 1 height 8
checkbox input "true"
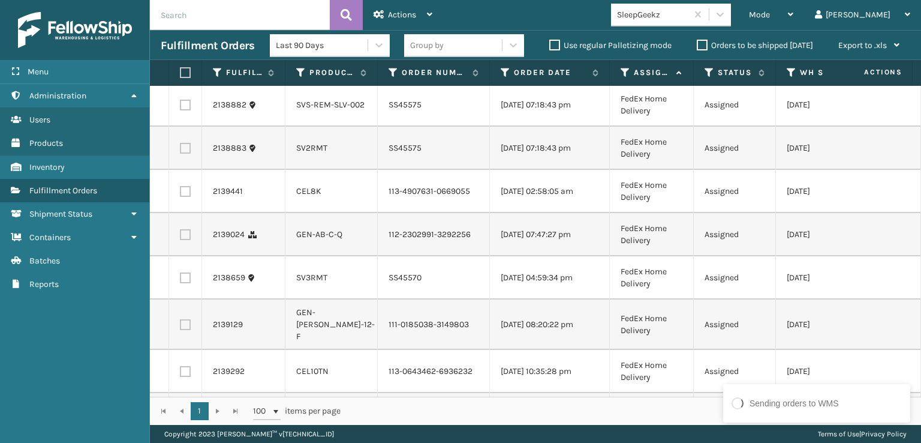
scroll to position [540, 0]
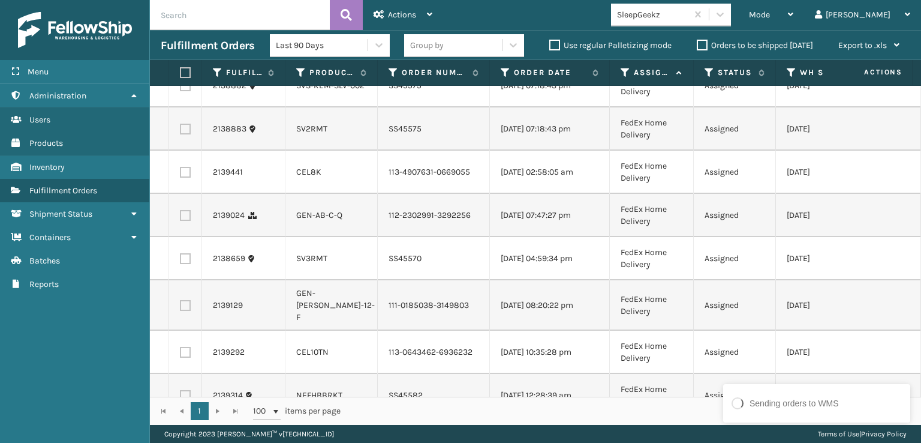
click at [183, 177] on label at bounding box center [185, 172] width 11 height 11
click at [180, 174] on input "checkbox" at bounding box center [180, 171] width 1 height 8
checkbox input "true"
click at [185, 221] on label at bounding box center [185, 215] width 11 height 11
click at [180, 218] on input "checkbox" at bounding box center [180, 214] width 1 height 8
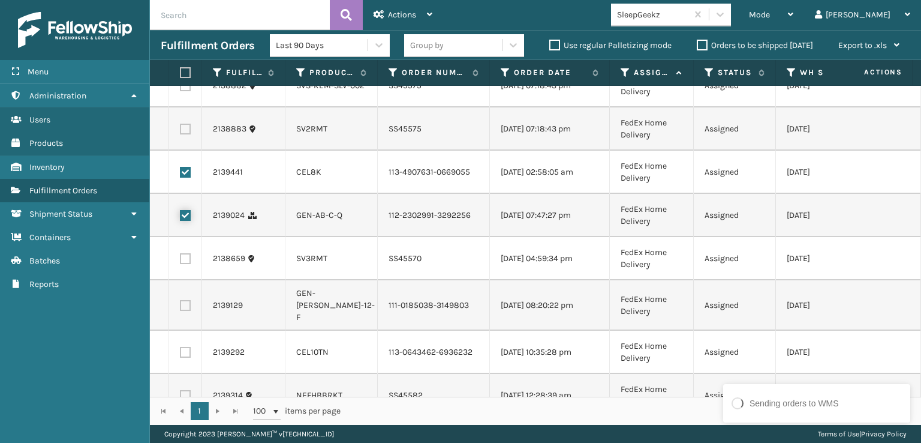
checkbox input "true"
click at [183, 311] on label at bounding box center [185, 305] width 11 height 11
click at [180, 308] on input "checkbox" at bounding box center [180, 304] width 1 height 8
checkbox input "true"
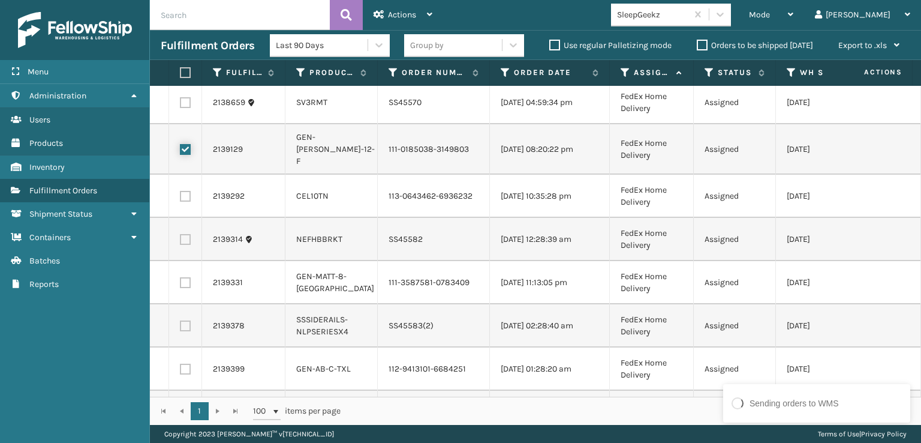
scroll to position [720, 0]
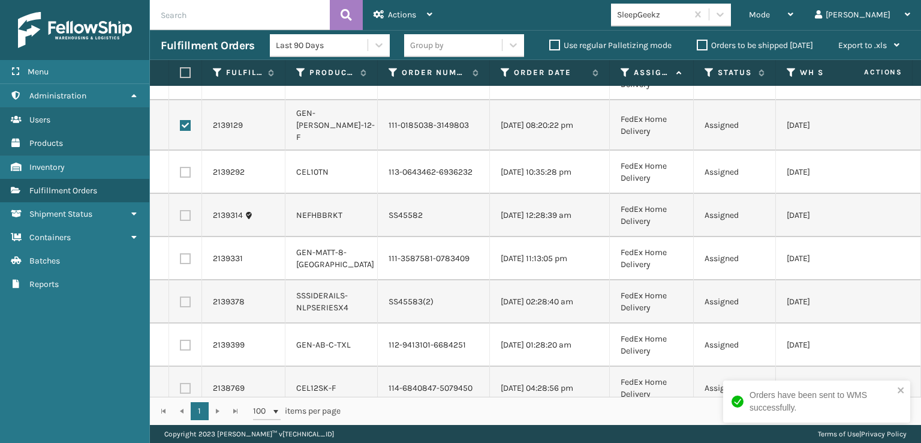
click at [181, 177] on label at bounding box center [185, 172] width 11 height 11
click at [180, 174] on input "checkbox" at bounding box center [180, 171] width 1 height 8
checkbox input "true"
click at [182, 264] on label at bounding box center [185, 258] width 11 height 11
click at [180, 261] on input "checkbox" at bounding box center [180, 257] width 1 height 8
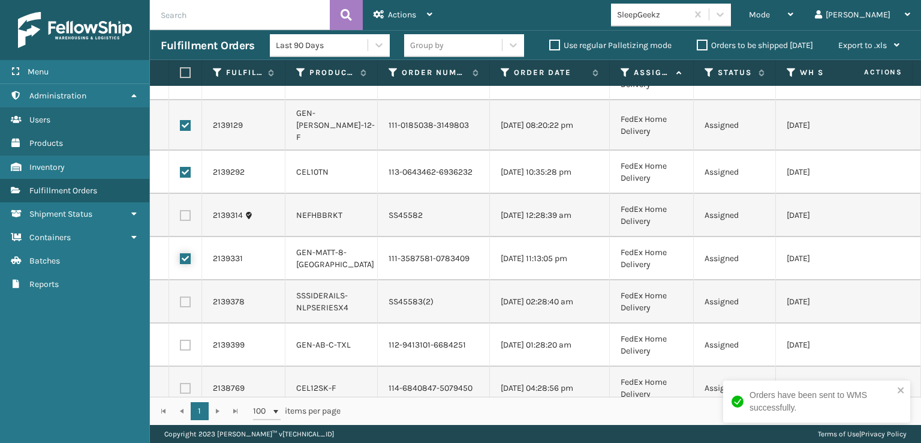
checkbox input "true"
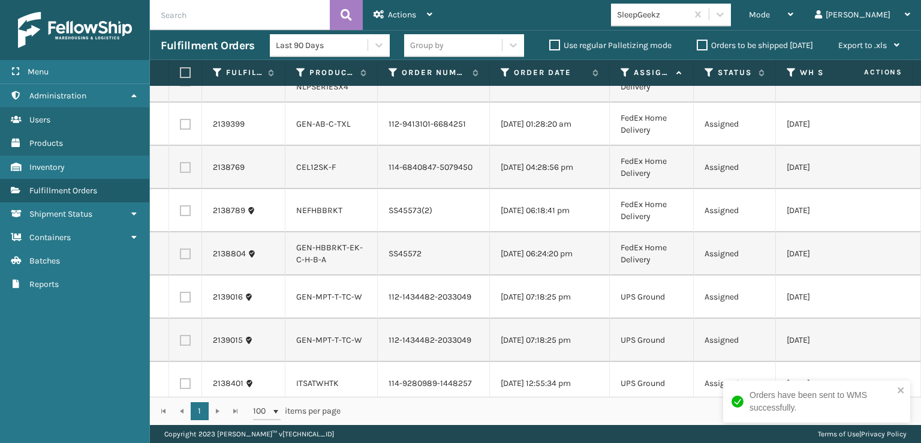
scroll to position [959, 0]
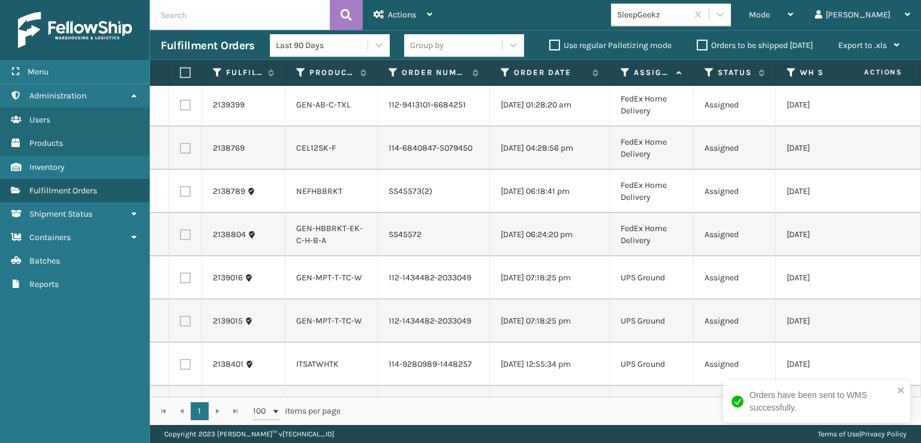
click at [180, 110] on label at bounding box center [185, 105] width 11 height 11
click at [180, 107] on input "checkbox" at bounding box center [180, 104] width 1 height 8
checkbox input "true"
click at [184, 154] on label at bounding box center [185, 148] width 11 height 11
click at [180, 151] on input "checkbox" at bounding box center [180, 147] width 1 height 8
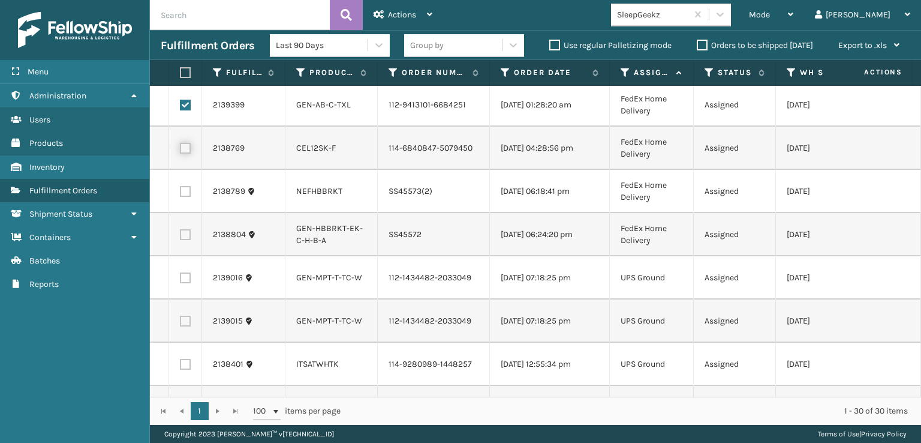
checkbox input "true"
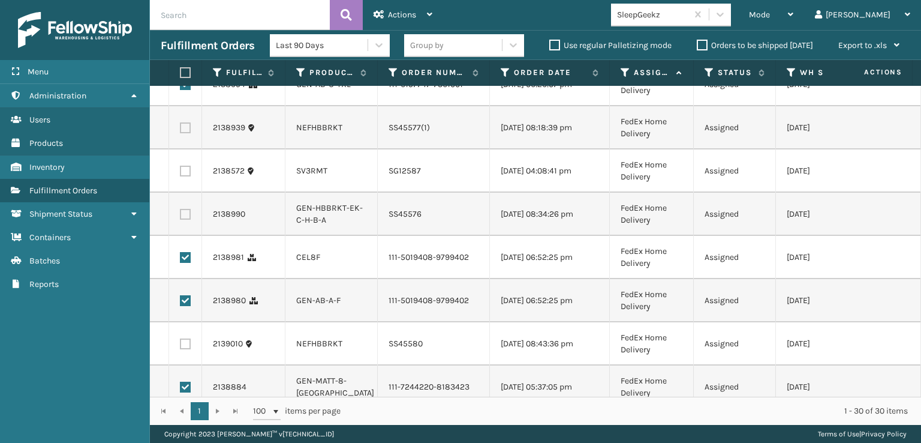
scroll to position [194, 0]
click at [419, 20] on div "Actions" at bounding box center [403, 15] width 59 height 30
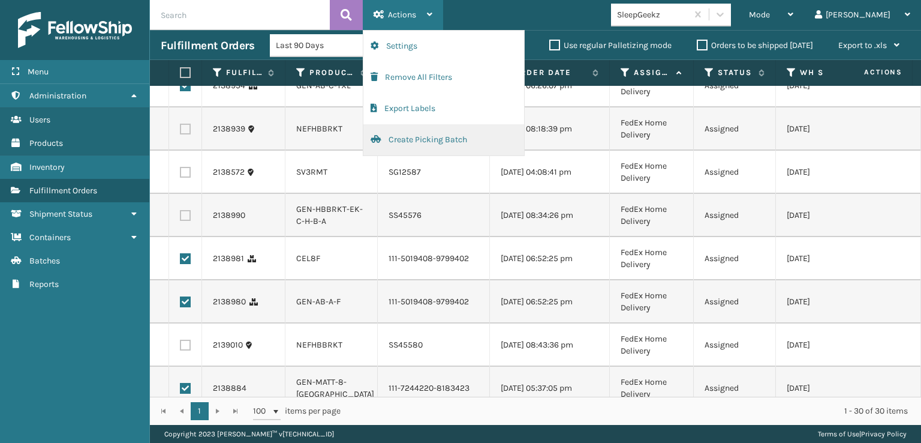
click at [438, 140] on button "Create Picking Batch" at bounding box center [443, 139] width 161 height 31
